Goal: Information Seeking & Learning: Learn about a topic

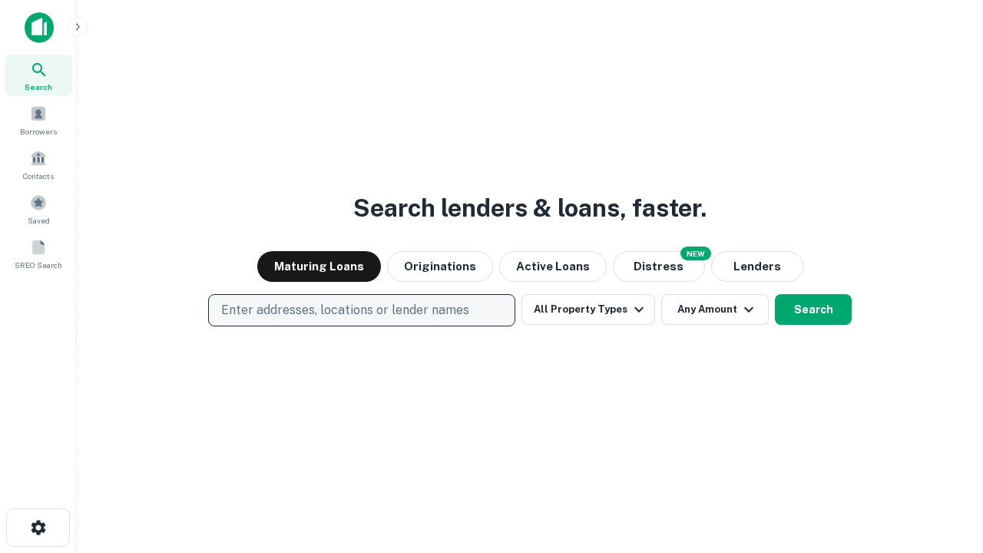
click at [361, 310] on p "Enter addresses, locations or lender names" at bounding box center [345, 310] width 248 height 18
type input "**********"
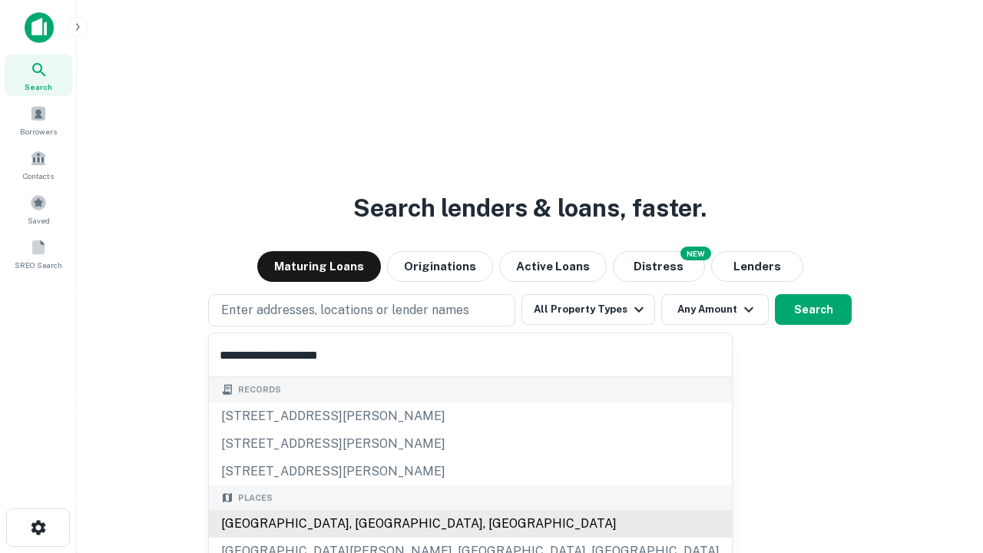
click at [367, 524] on div "[GEOGRAPHIC_DATA], [GEOGRAPHIC_DATA], [GEOGRAPHIC_DATA]" at bounding box center [470, 524] width 523 height 28
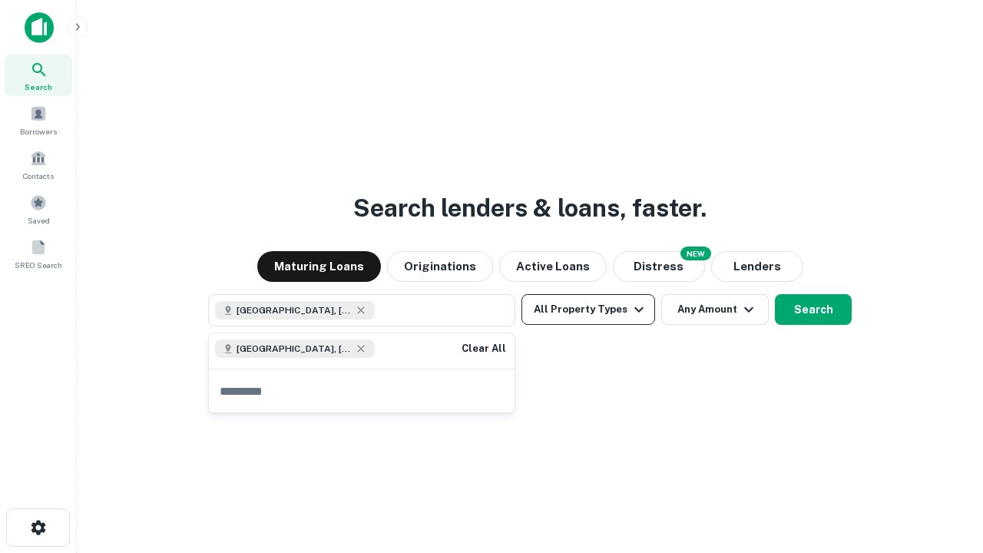
click at [588, 310] on button "All Property Types" at bounding box center [589, 309] width 134 height 31
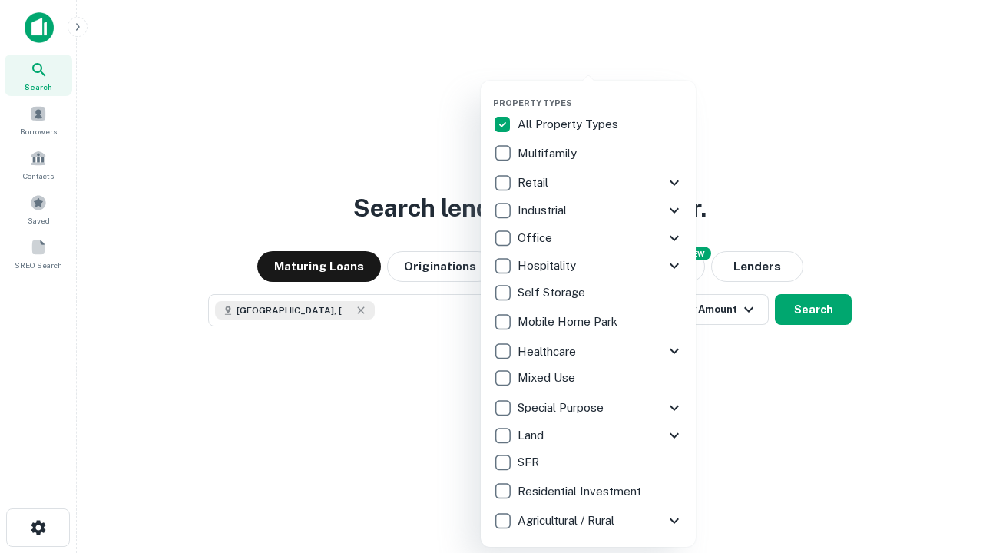
click at [601, 93] on button "button" at bounding box center [600, 93] width 215 height 1
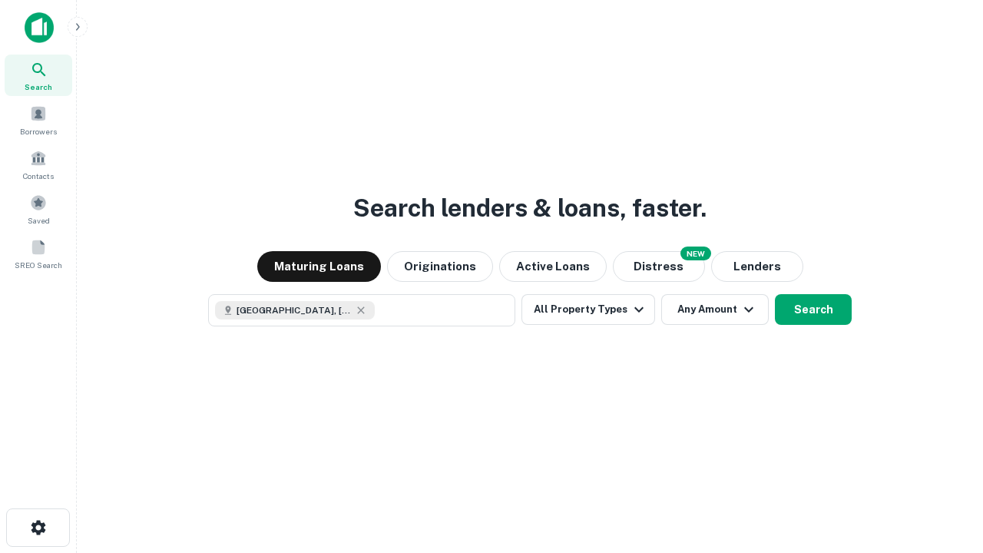
scroll to position [25, 0]
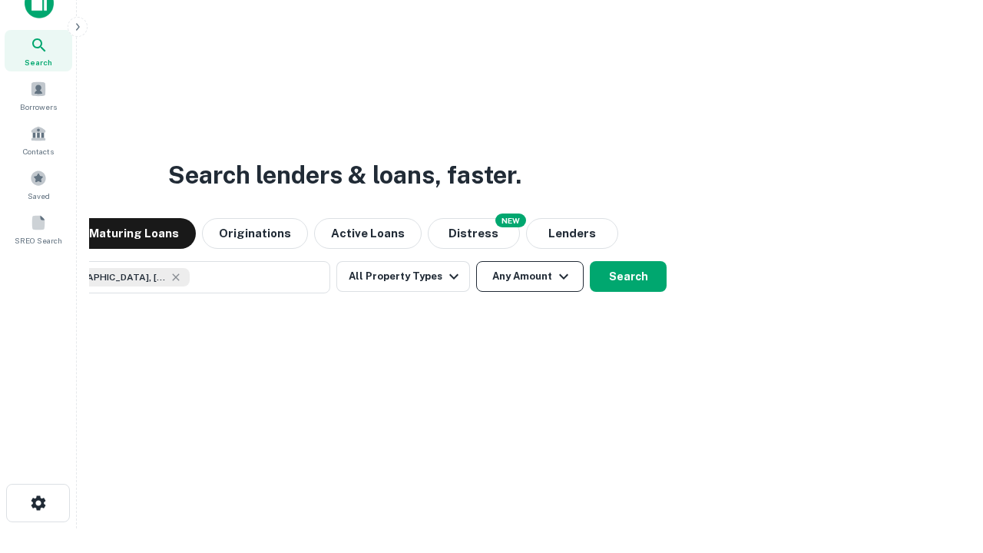
click at [476, 261] on button "Any Amount" at bounding box center [530, 276] width 108 height 31
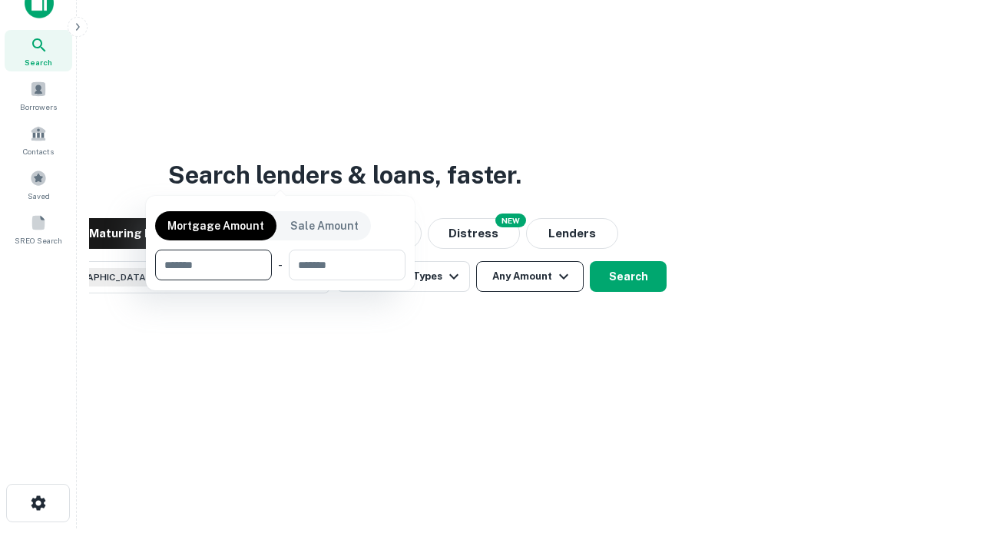
scroll to position [111, 435]
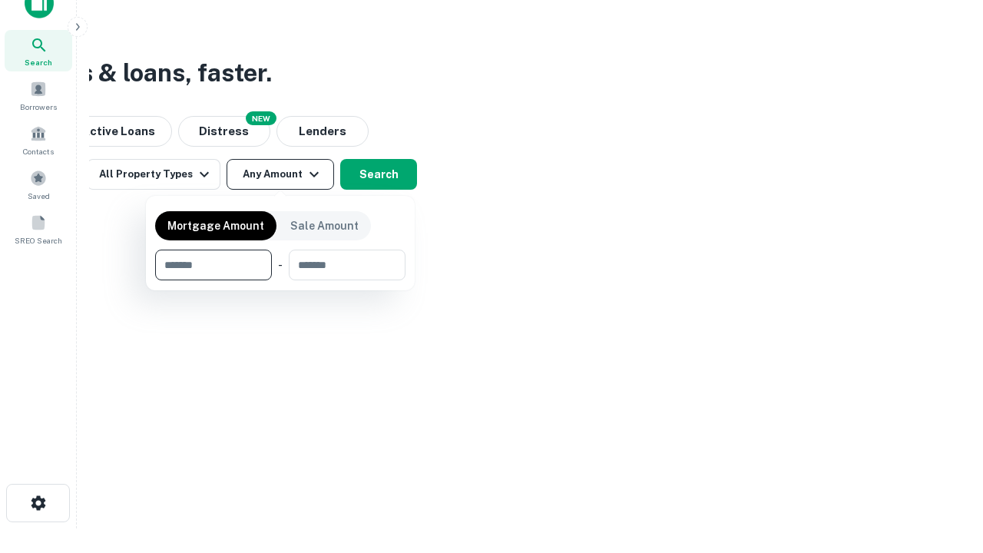
type input "*******"
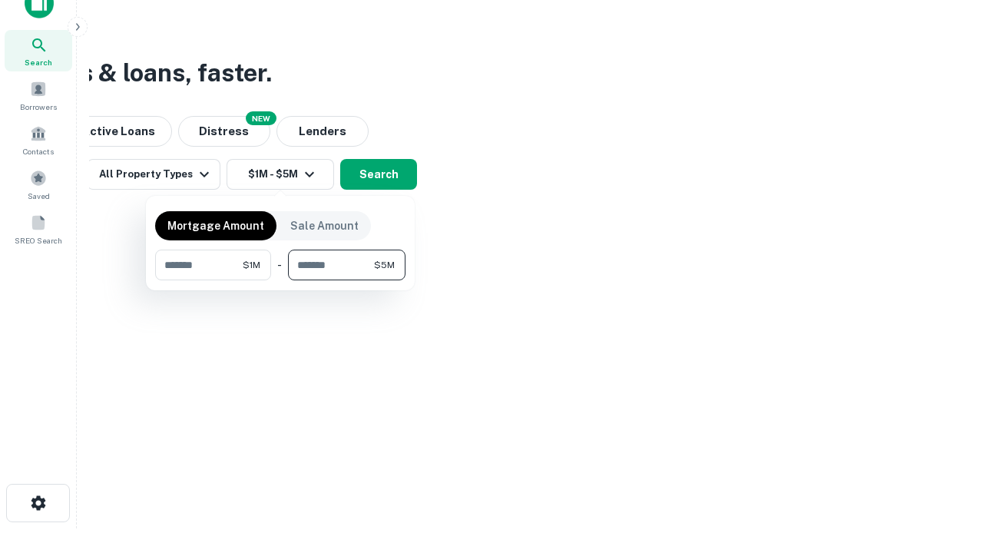
type input "*******"
click at [280, 280] on button "button" at bounding box center [280, 280] width 250 height 1
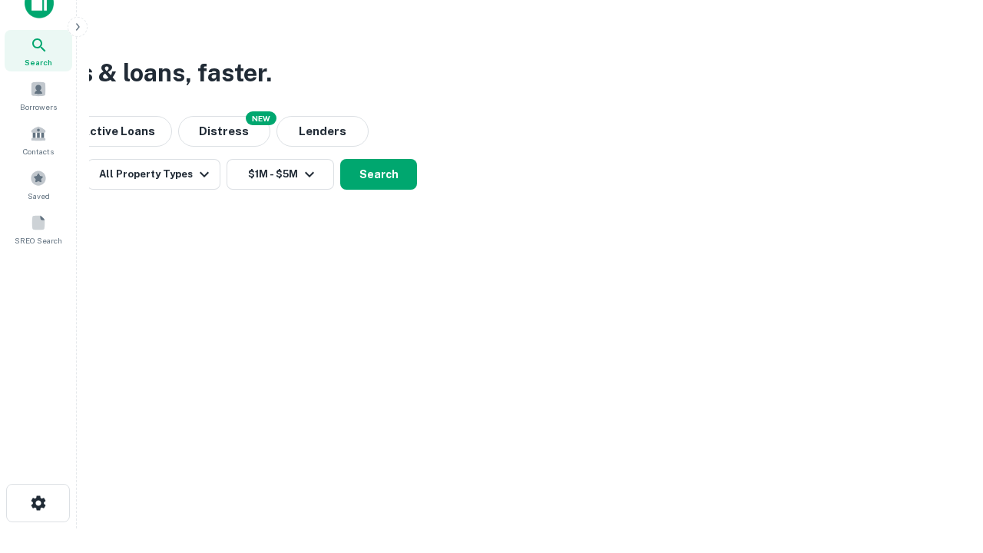
scroll to position [25, 0]
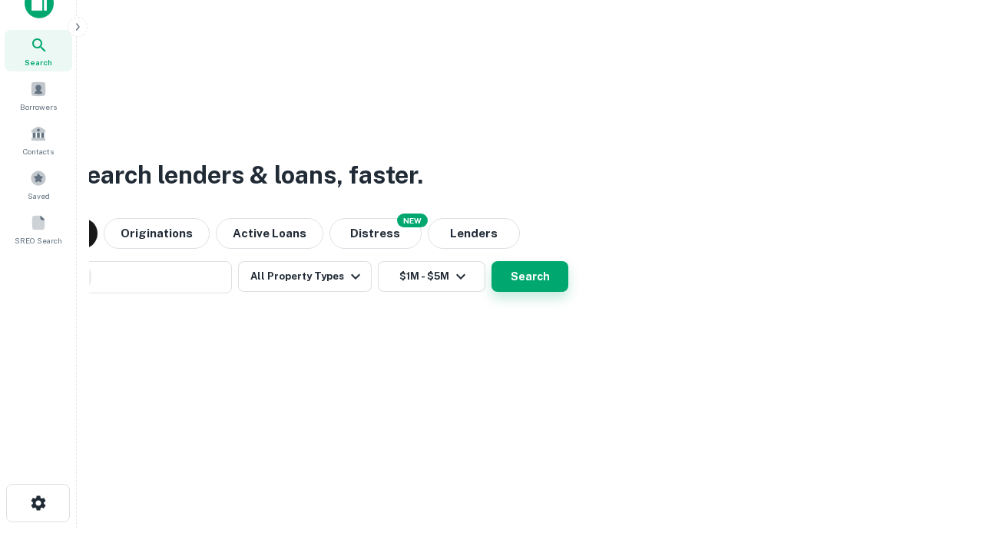
click at [492, 261] on button "Search" at bounding box center [530, 276] width 77 height 31
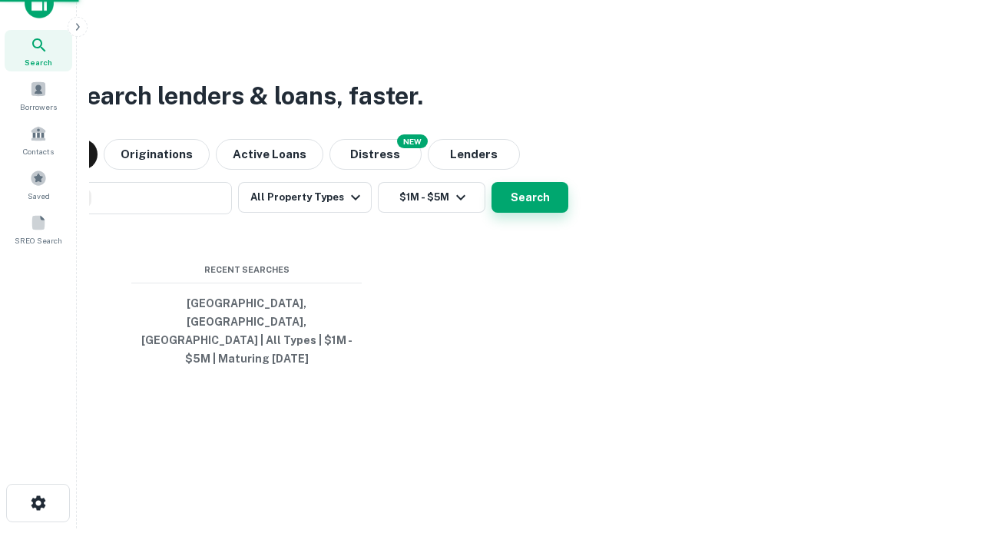
scroll to position [50, 435]
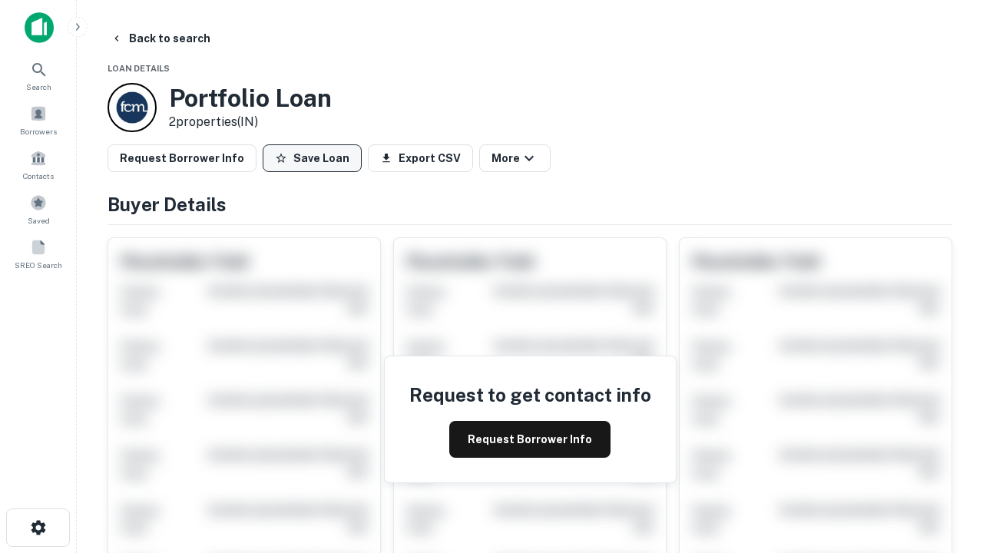
click at [312, 158] on button "Save Loan" at bounding box center [312, 158] width 99 height 28
click at [316, 158] on button "Save Loan" at bounding box center [312, 158] width 99 height 28
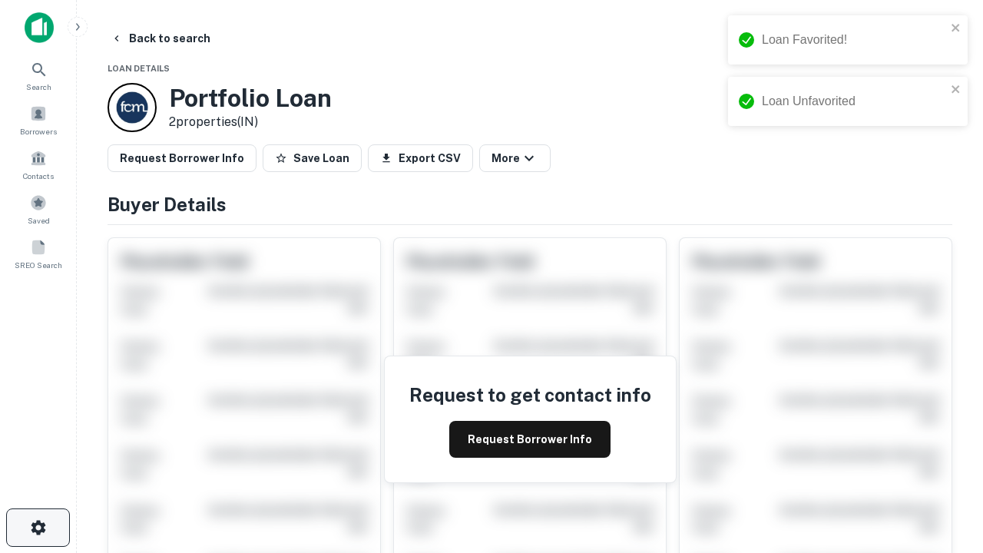
click at [38, 528] on icon "button" at bounding box center [38, 527] width 18 height 18
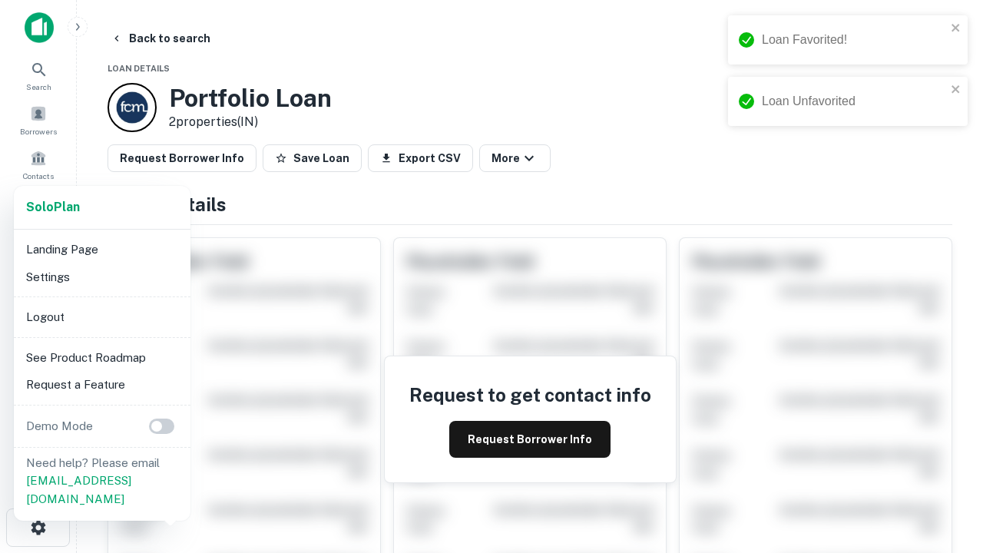
click at [101, 316] on li "Logout" at bounding box center [102, 317] width 164 height 28
